Goal: Navigation & Orientation: Find specific page/section

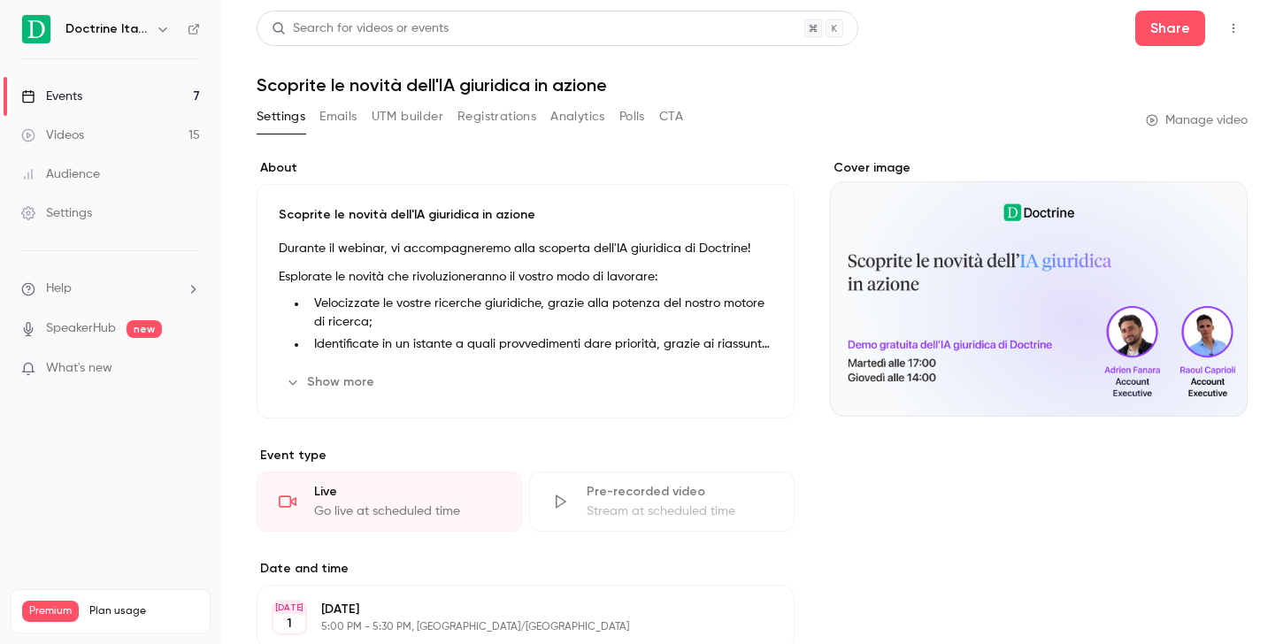
click at [129, 93] on link "Events 7" at bounding box center [110, 96] width 221 height 39
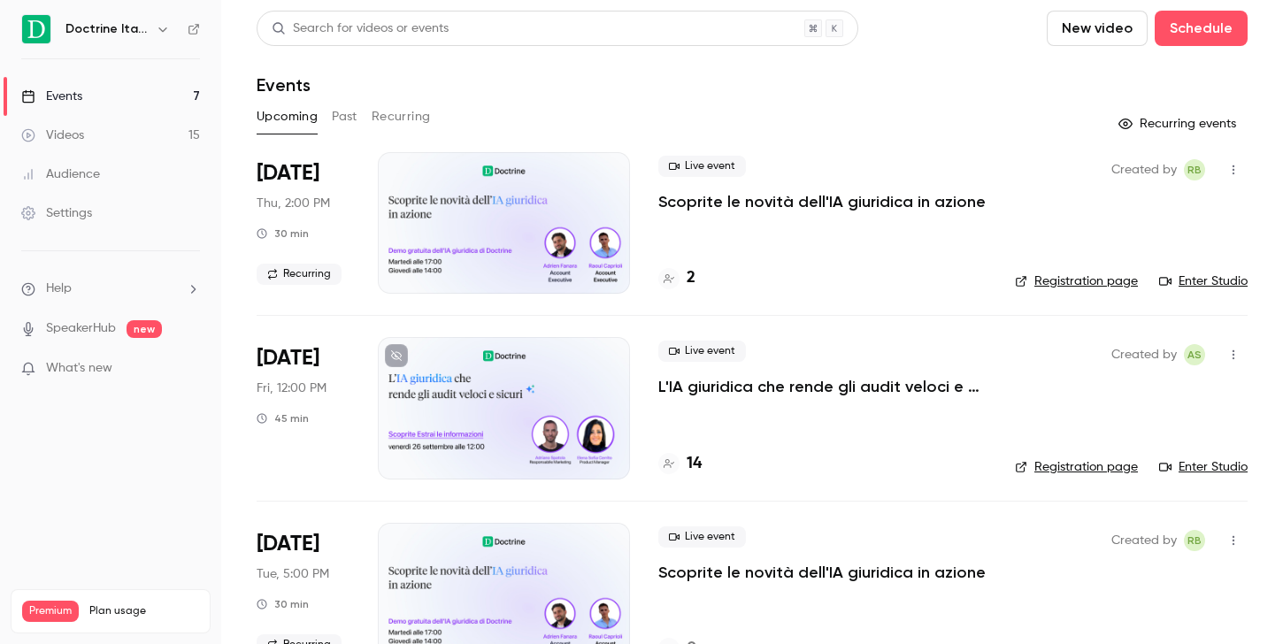
click at [678, 274] on div at bounding box center [668, 278] width 21 height 21
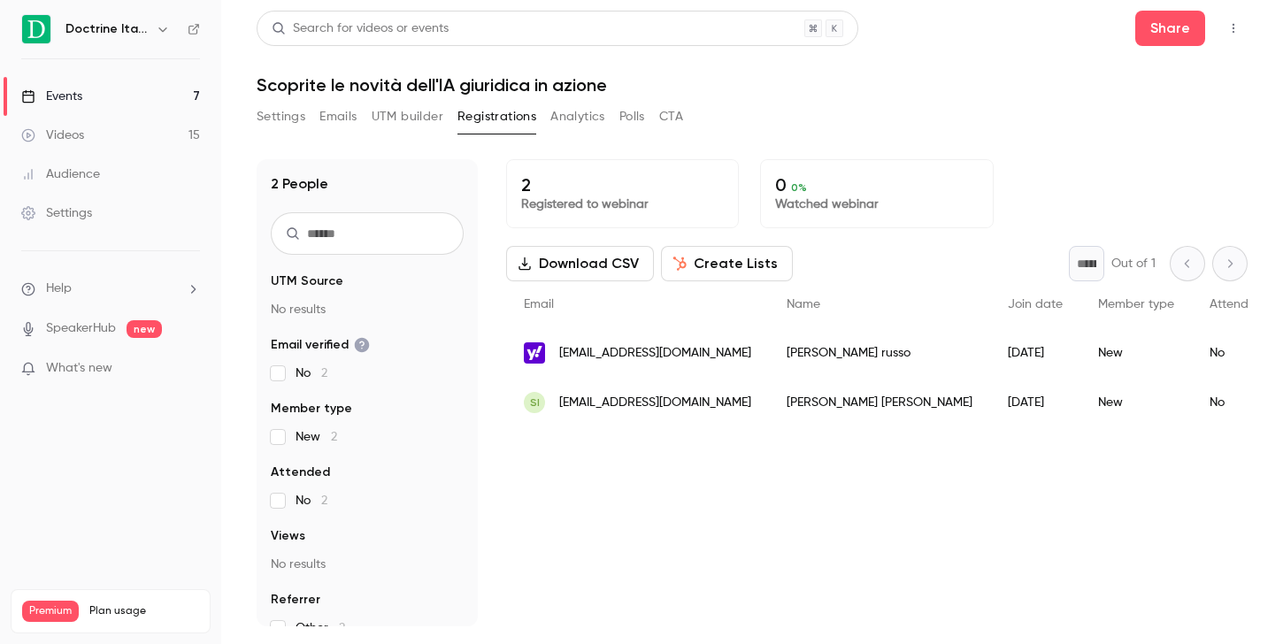
click at [153, 92] on link "Events 7" at bounding box center [110, 96] width 221 height 39
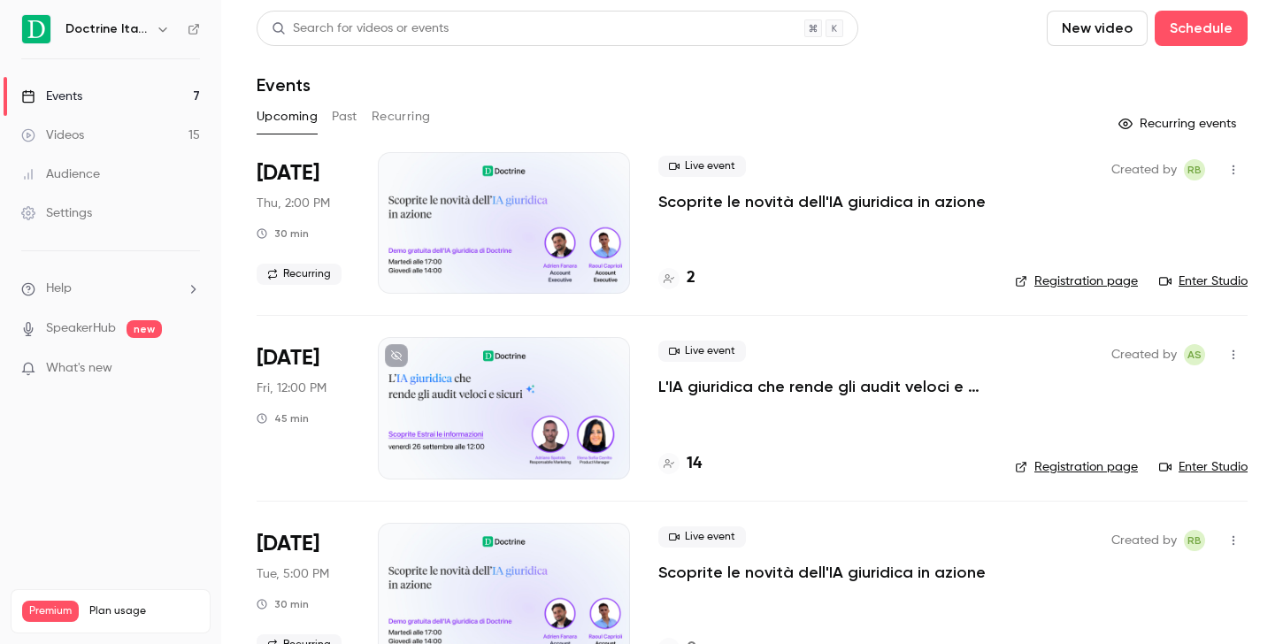
click at [145, 88] on link "Events 7" at bounding box center [110, 96] width 221 height 39
click at [150, 29] on div "Doctrine Italia" at bounding box center [119, 29] width 108 height 21
click at [166, 43] on div "Doctrine Italia" at bounding box center [110, 29] width 179 height 30
click at [166, 31] on icon "button" at bounding box center [163, 29] width 14 height 14
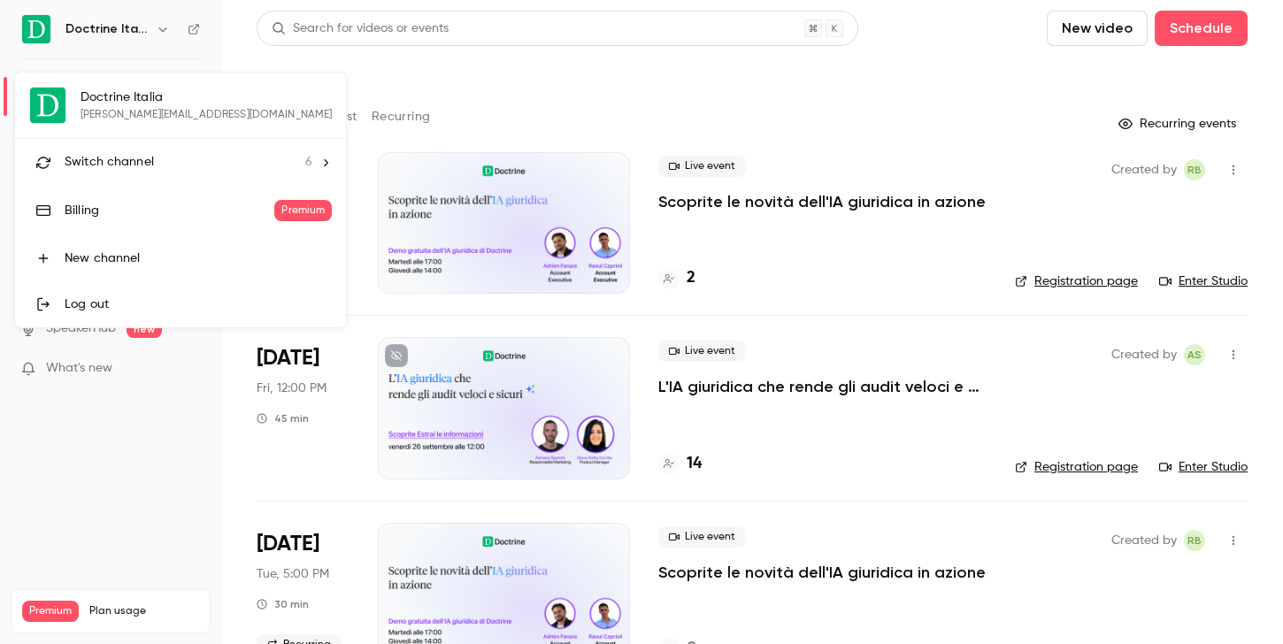
click at [158, 144] on li "Switch channel 6" at bounding box center [180, 162] width 331 height 47
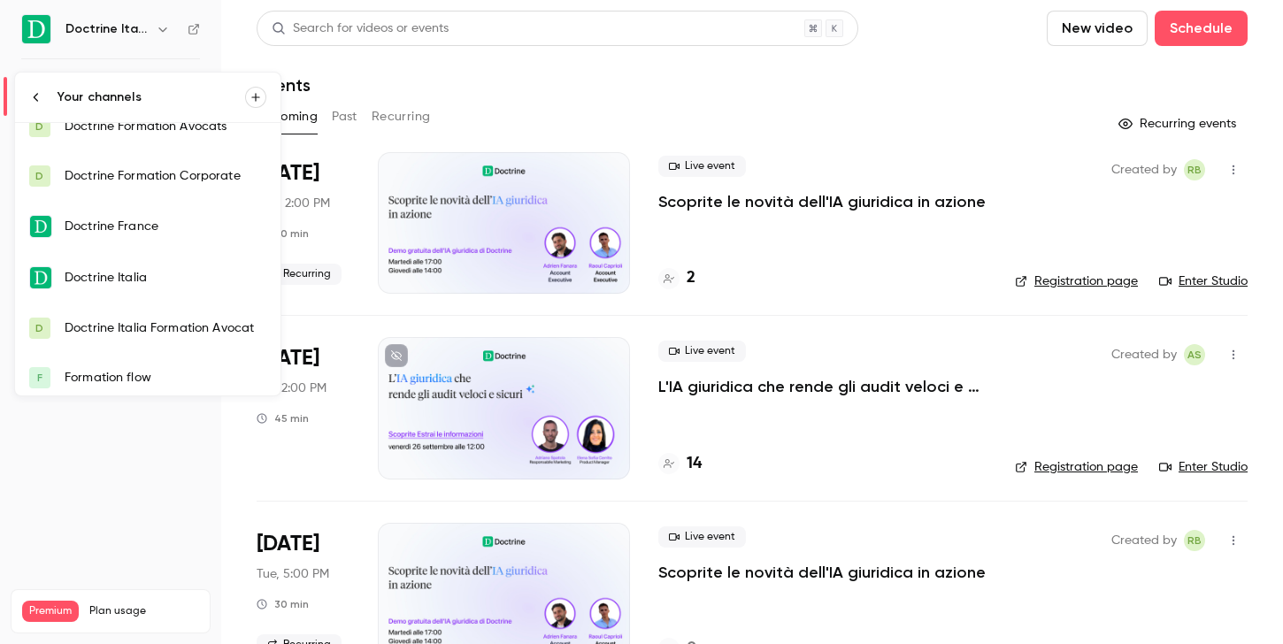
scroll to position [26, 0]
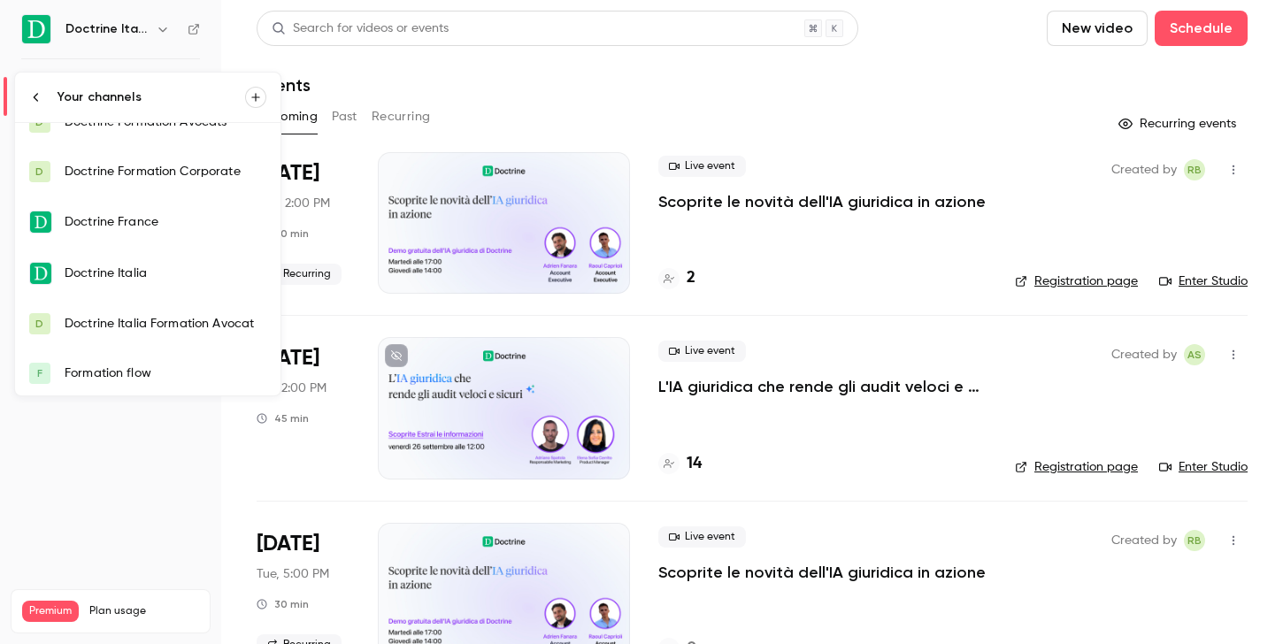
click at [210, 329] on div "Doctrine Italia Formation Avocat" at bounding box center [166, 324] width 202 height 18
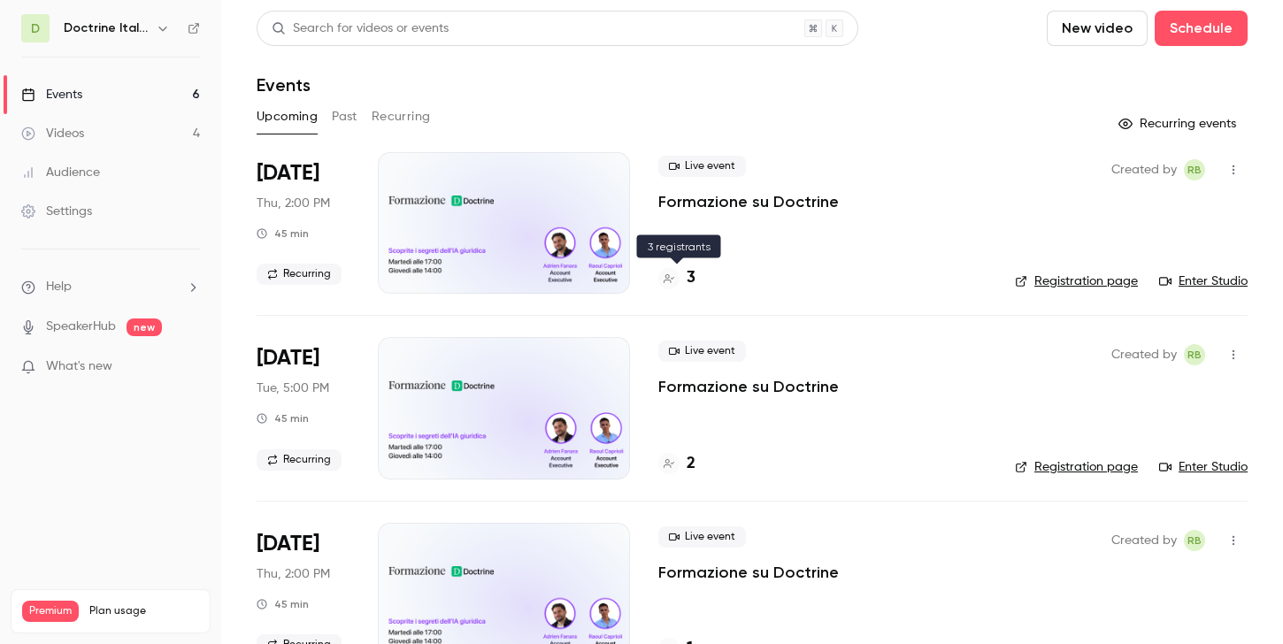
click at [687, 281] on h4 "3" at bounding box center [691, 278] width 9 height 24
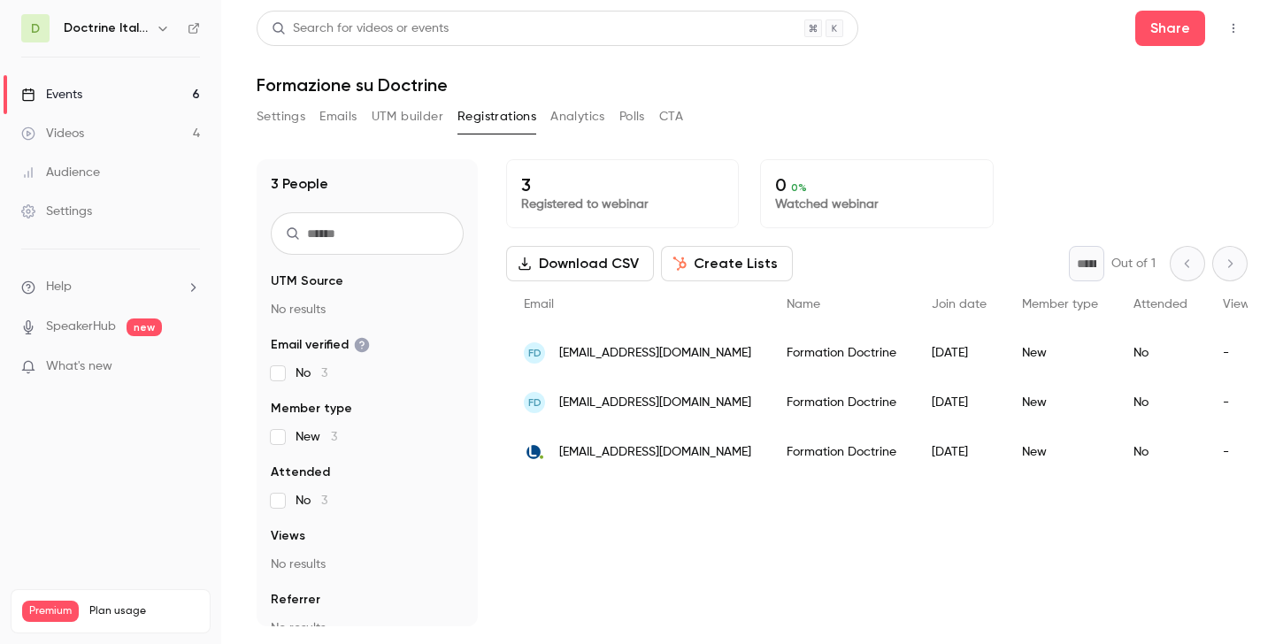
click at [795, 458] on div "Formation Doctrine" at bounding box center [841, 452] width 145 height 50
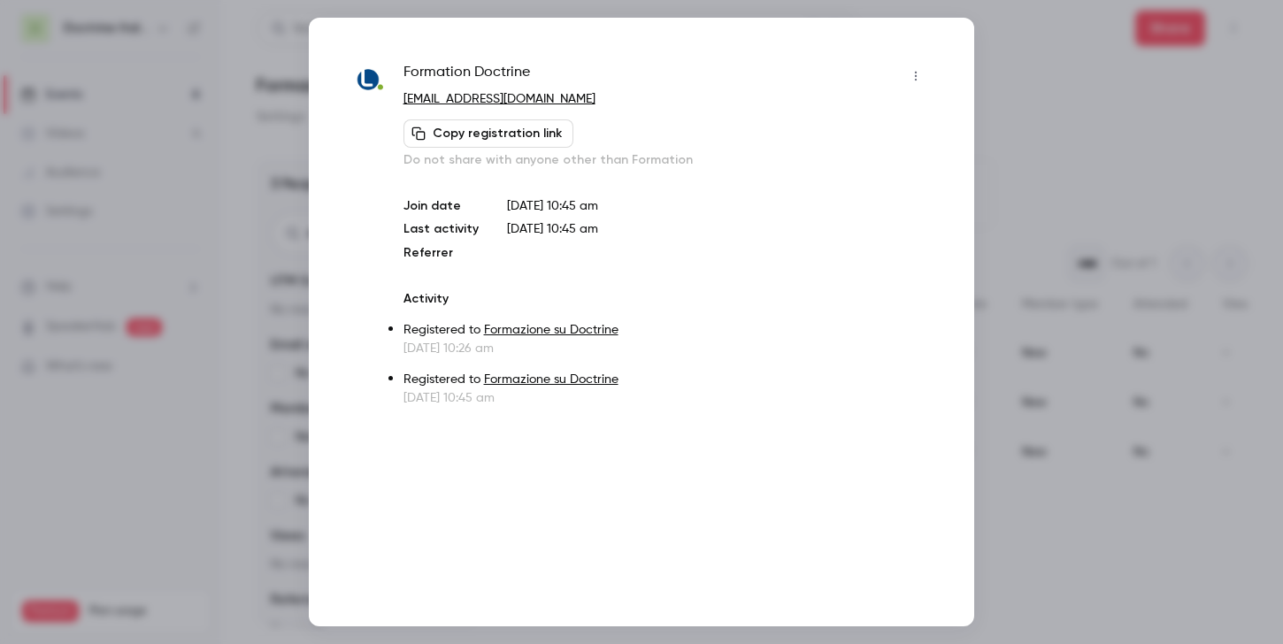
click at [1019, 197] on div at bounding box center [641, 322] width 1283 height 644
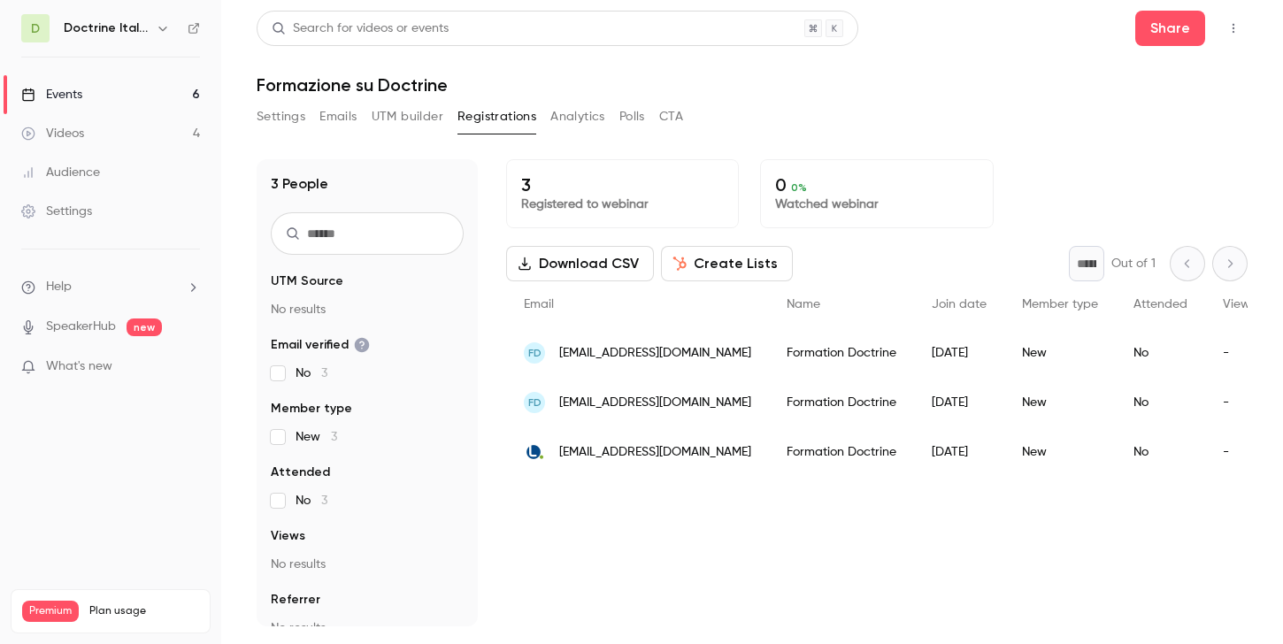
click at [154, 88] on link "Events 6" at bounding box center [110, 94] width 221 height 39
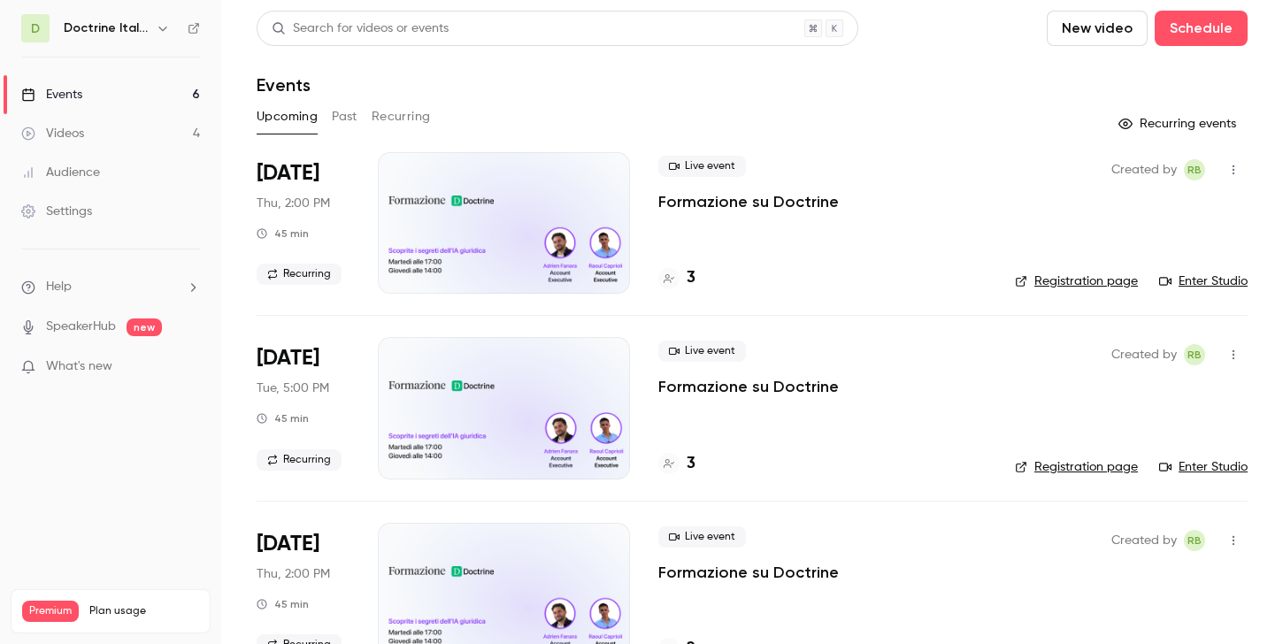
click at [161, 33] on icon "button" at bounding box center [163, 28] width 14 height 14
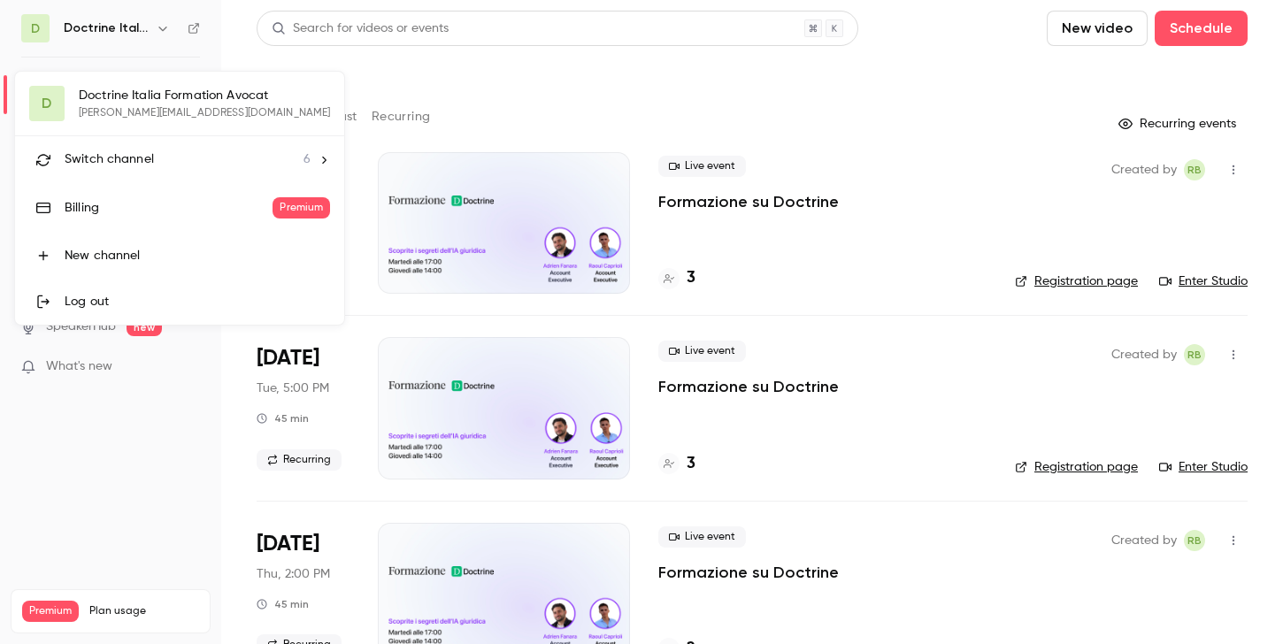
click at [217, 157] on div "Switch channel 6" at bounding box center [188, 159] width 246 height 19
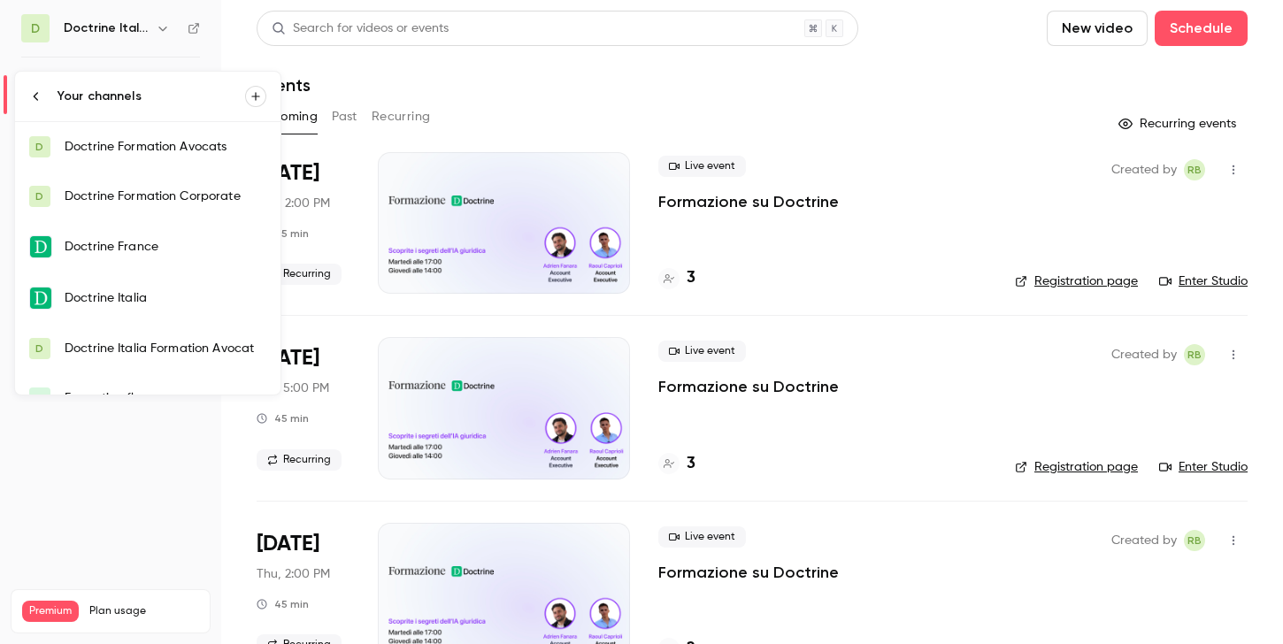
click at [604, 121] on div at bounding box center [641, 322] width 1283 height 644
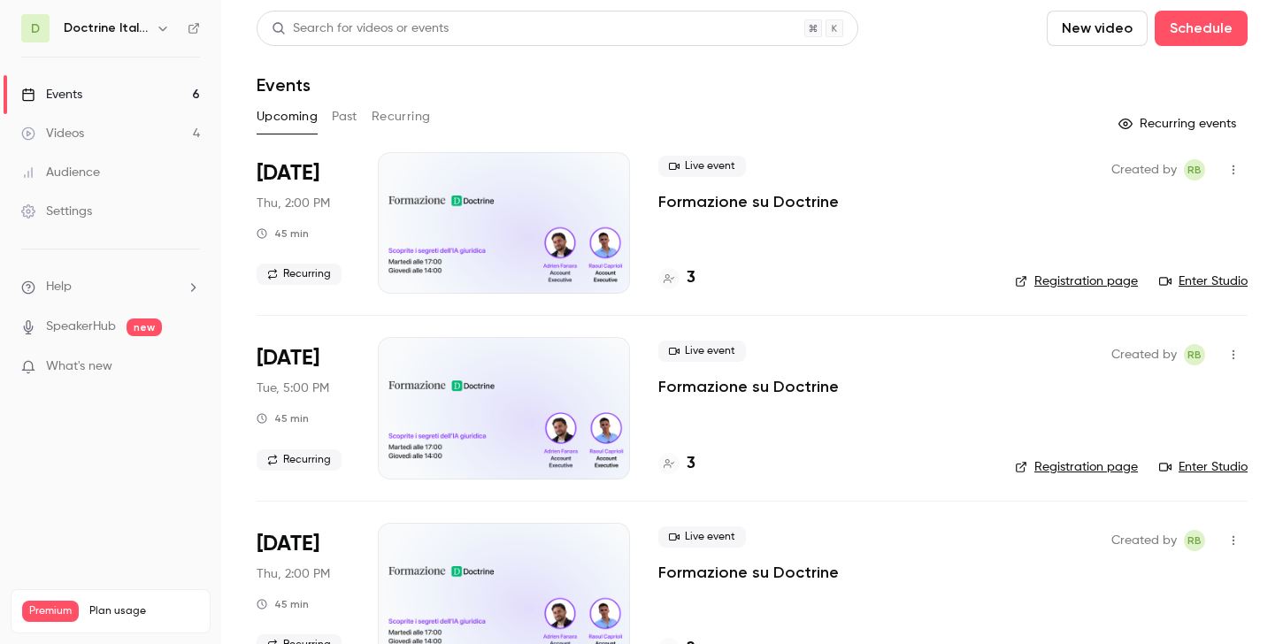
click at [687, 464] on h4 "3" at bounding box center [691, 464] width 9 height 24
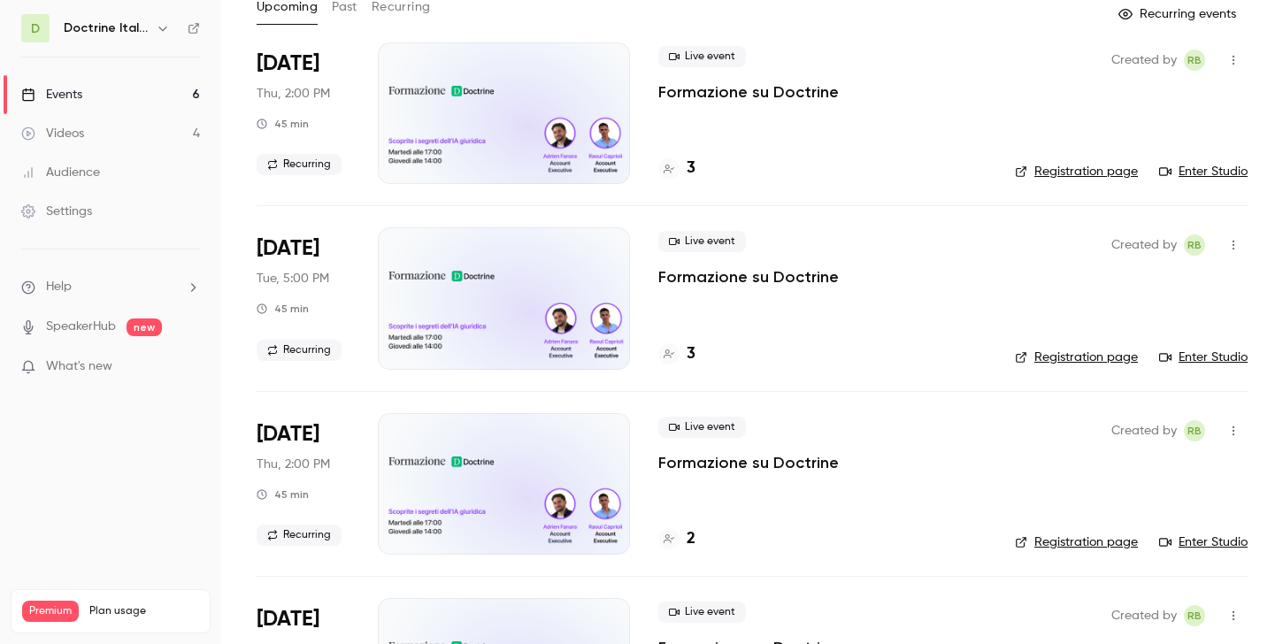
scroll to position [196, 0]
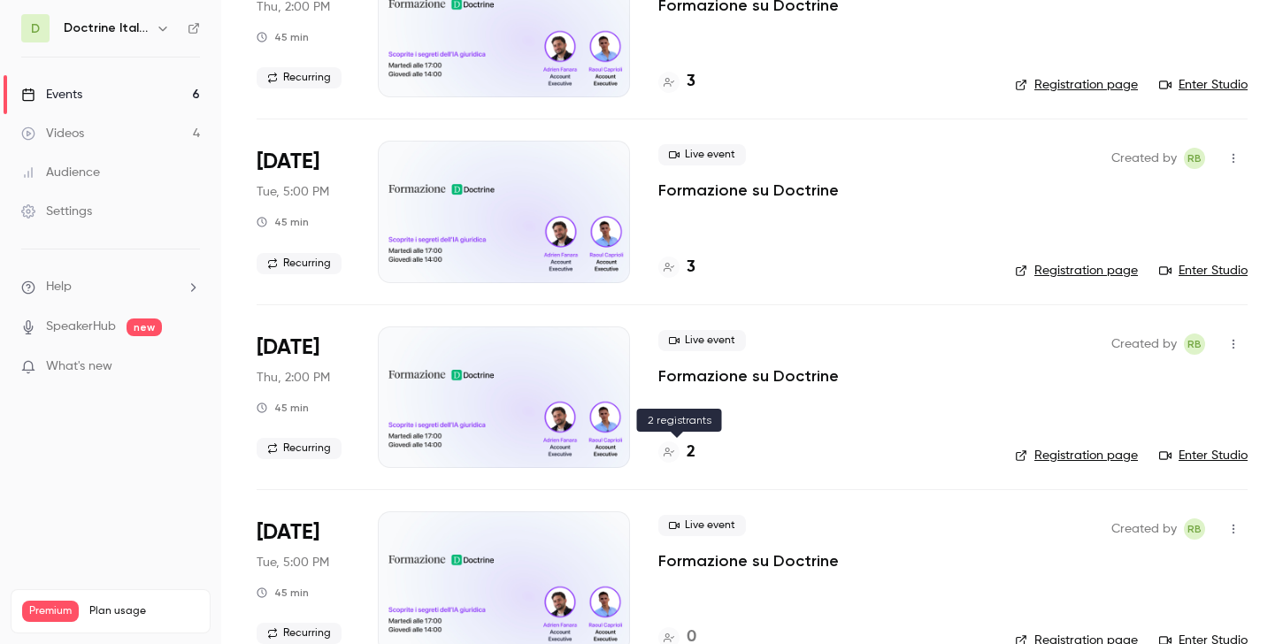
click at [674, 454] on div at bounding box center [668, 452] width 21 height 21
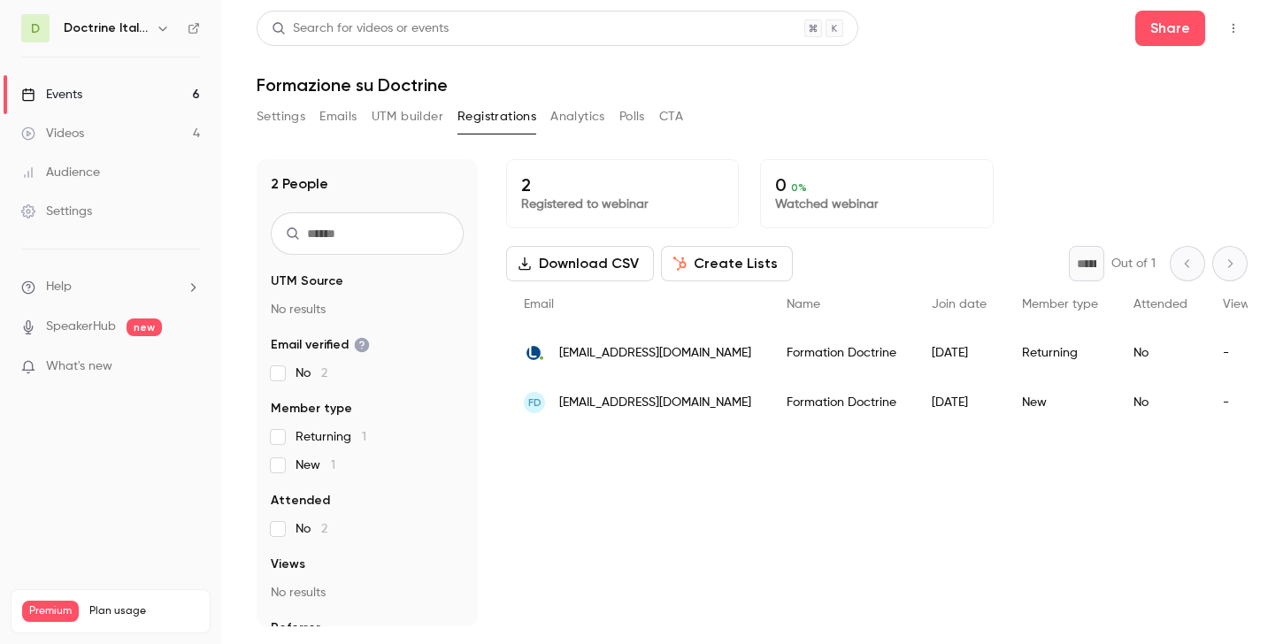
click at [131, 27] on h6 "Doctrine Italia Formation Avocat" at bounding box center [106, 28] width 85 height 18
click at [165, 27] on icon "button" at bounding box center [162, 29] width 8 height 4
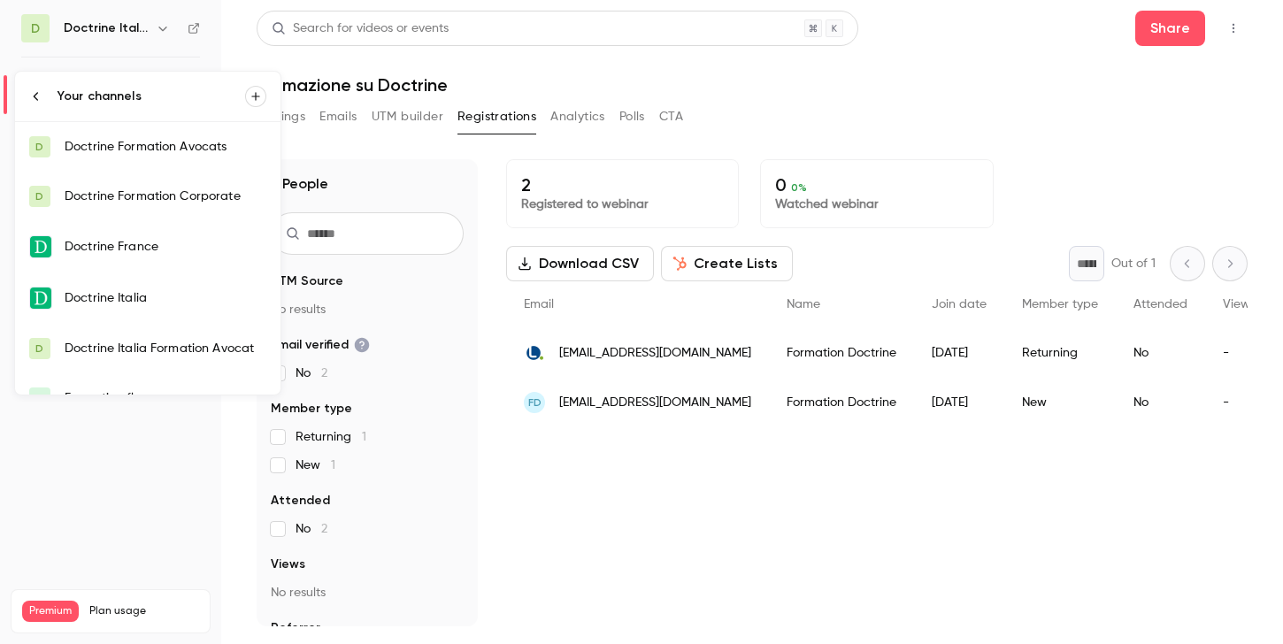
click at [494, 215] on div at bounding box center [641, 322] width 1283 height 644
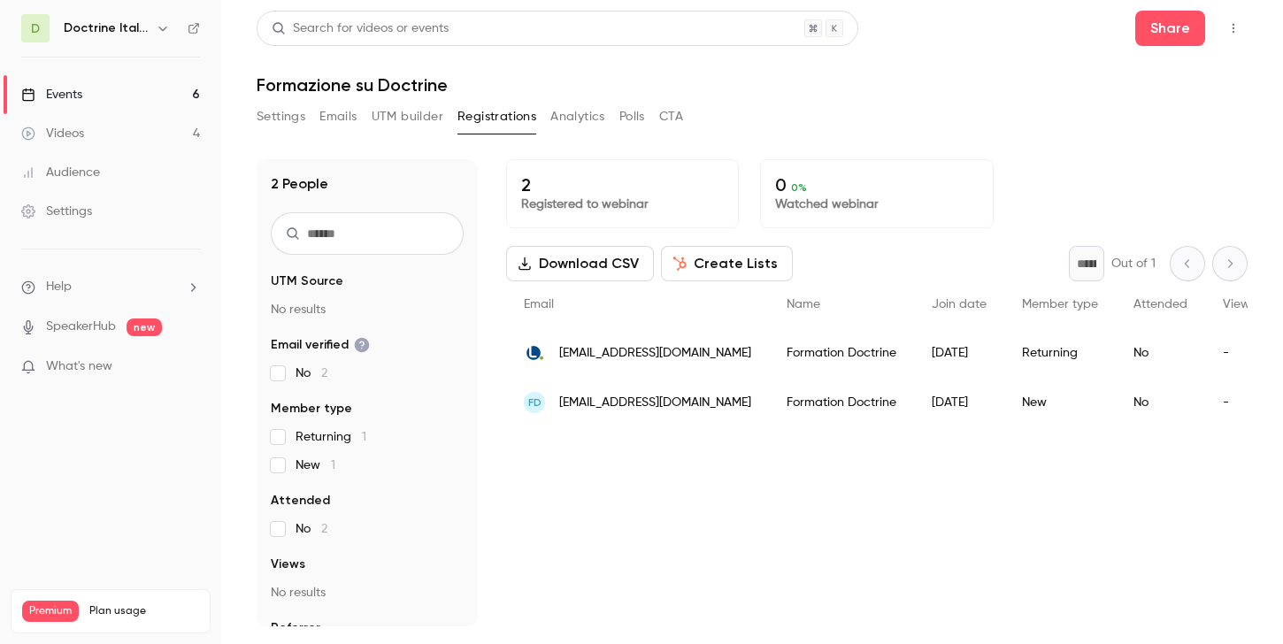
click at [111, 78] on link "Events 6" at bounding box center [110, 94] width 221 height 39
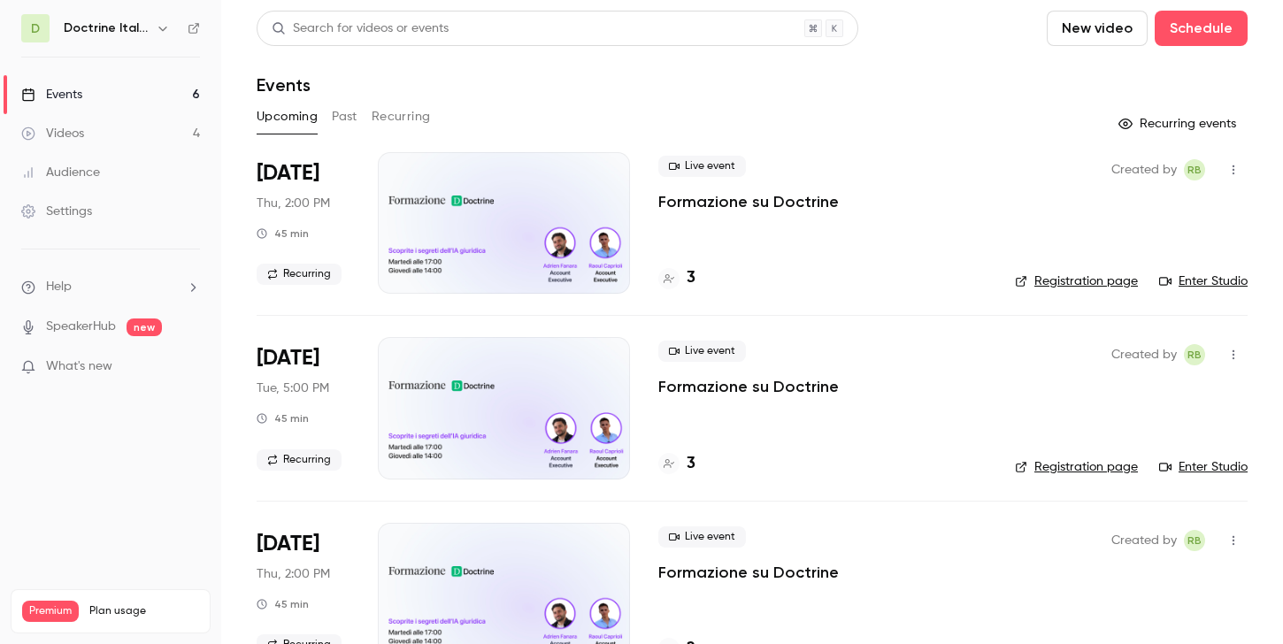
click at [669, 271] on div at bounding box center [668, 278] width 21 height 21
